Goal: Stay updated: Stay updated

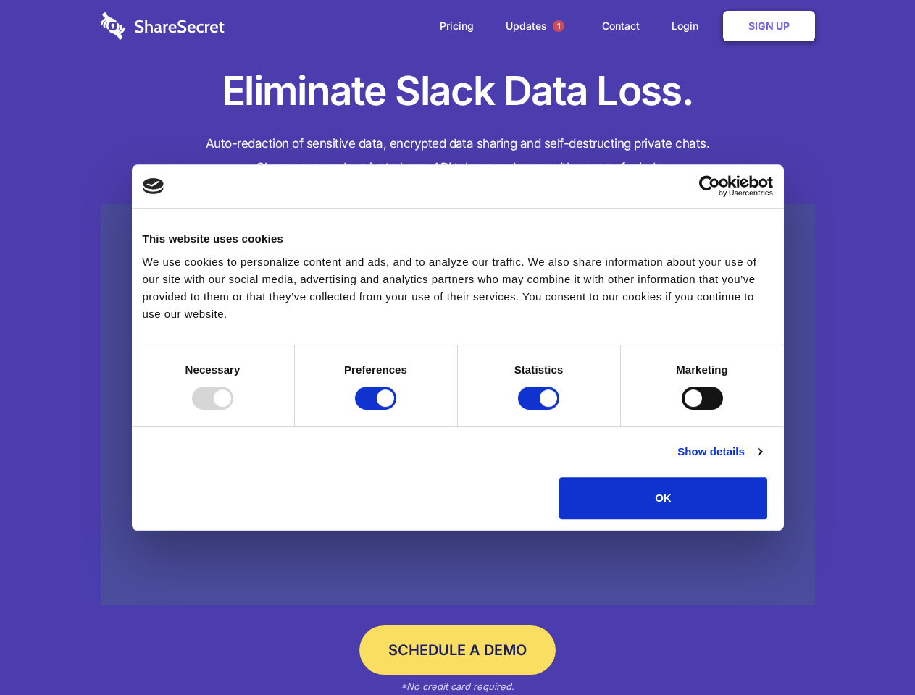
click at [233, 410] on div at bounding box center [212, 398] width 41 height 23
click at [396, 410] on input "Preferences" at bounding box center [375, 398] width 41 height 23
checkbox input "false"
click at [540, 410] on input "Statistics" at bounding box center [538, 398] width 41 height 23
checkbox input "false"
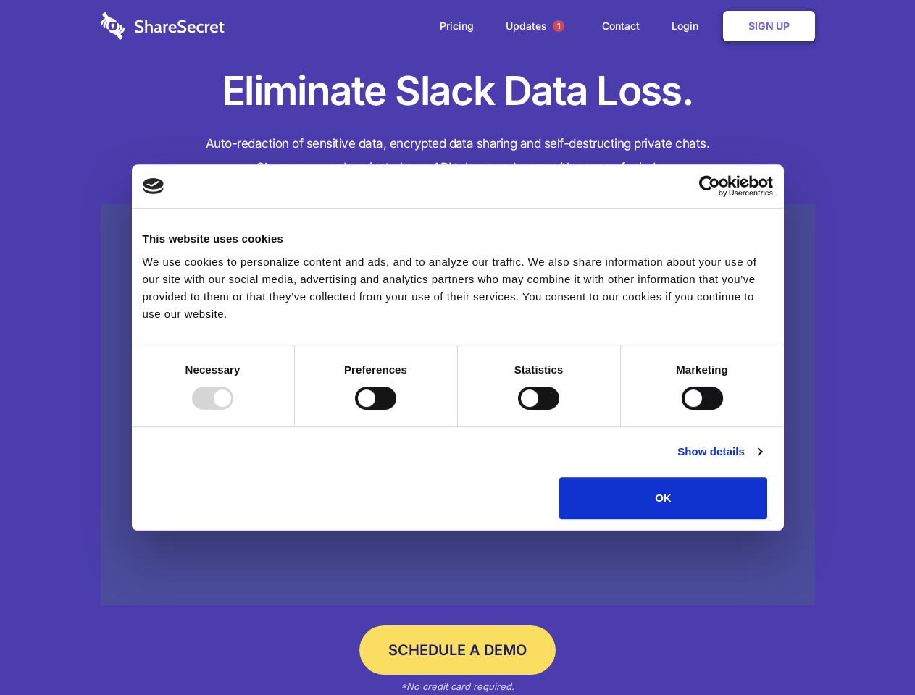
click at [681, 410] on input "Marketing" at bounding box center [701, 398] width 41 height 23
checkbox input "true"
click at [761, 461] on link "Show details" at bounding box center [719, 451] width 84 height 17
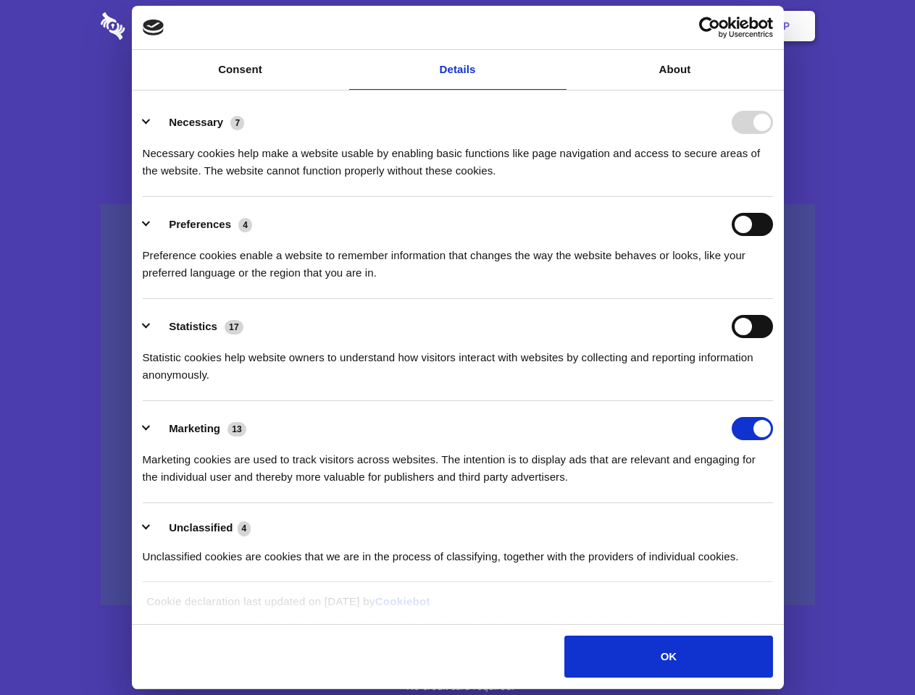
click at [773, 197] on li "Necessary 7 Necessary cookies help make a website usable by enabling basic func…" at bounding box center [458, 146] width 630 height 102
click at [558, 26] on span "1" at bounding box center [559, 26] width 12 height 12
